Goal: Answer question/provide support

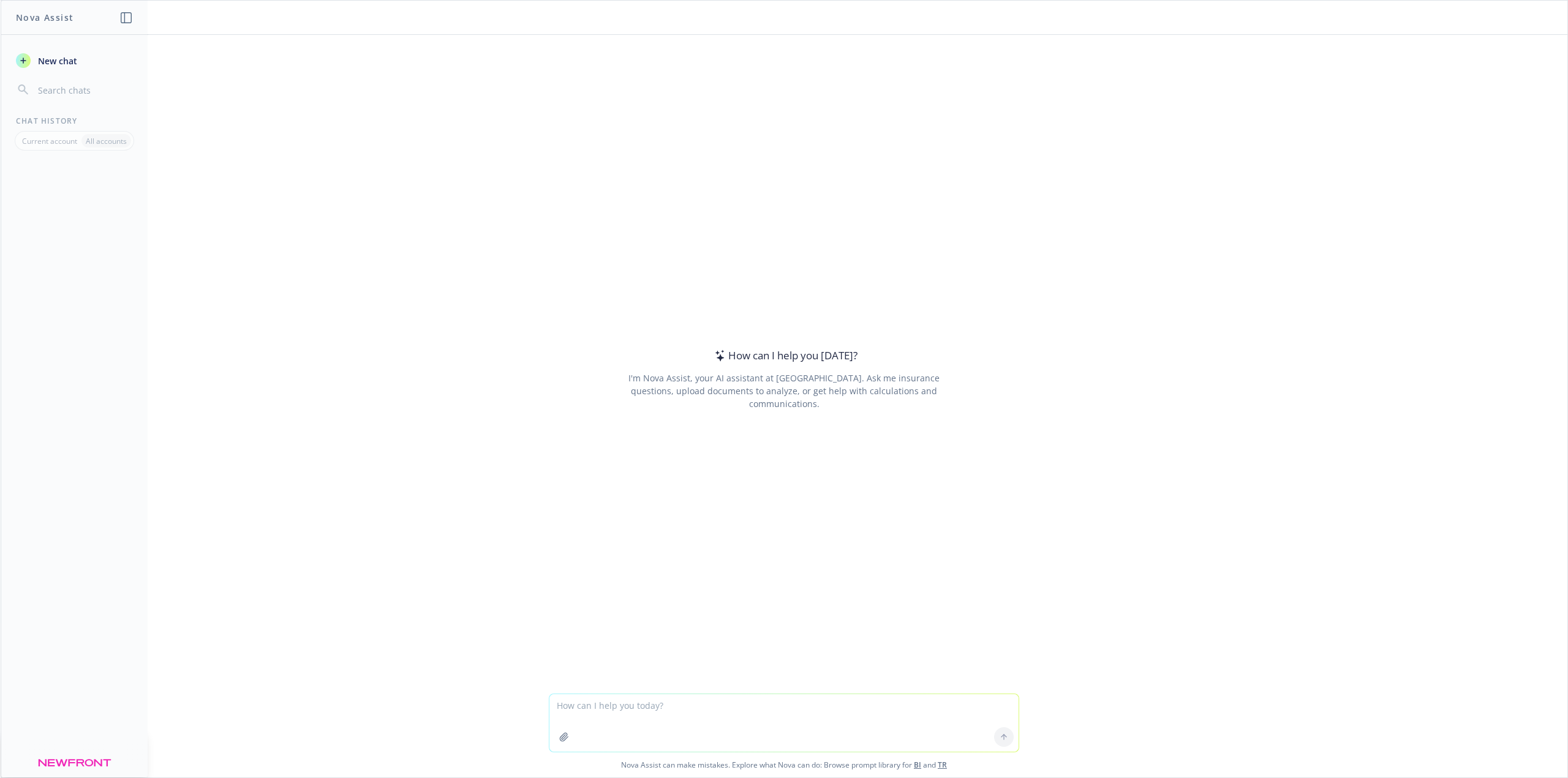
click at [941, 764] on link "TR" at bounding box center [942, 764] width 9 height 10
click at [699, 709] on textarea at bounding box center [784, 723] width 469 height 58
